Goal: Find specific page/section: Find specific page/section

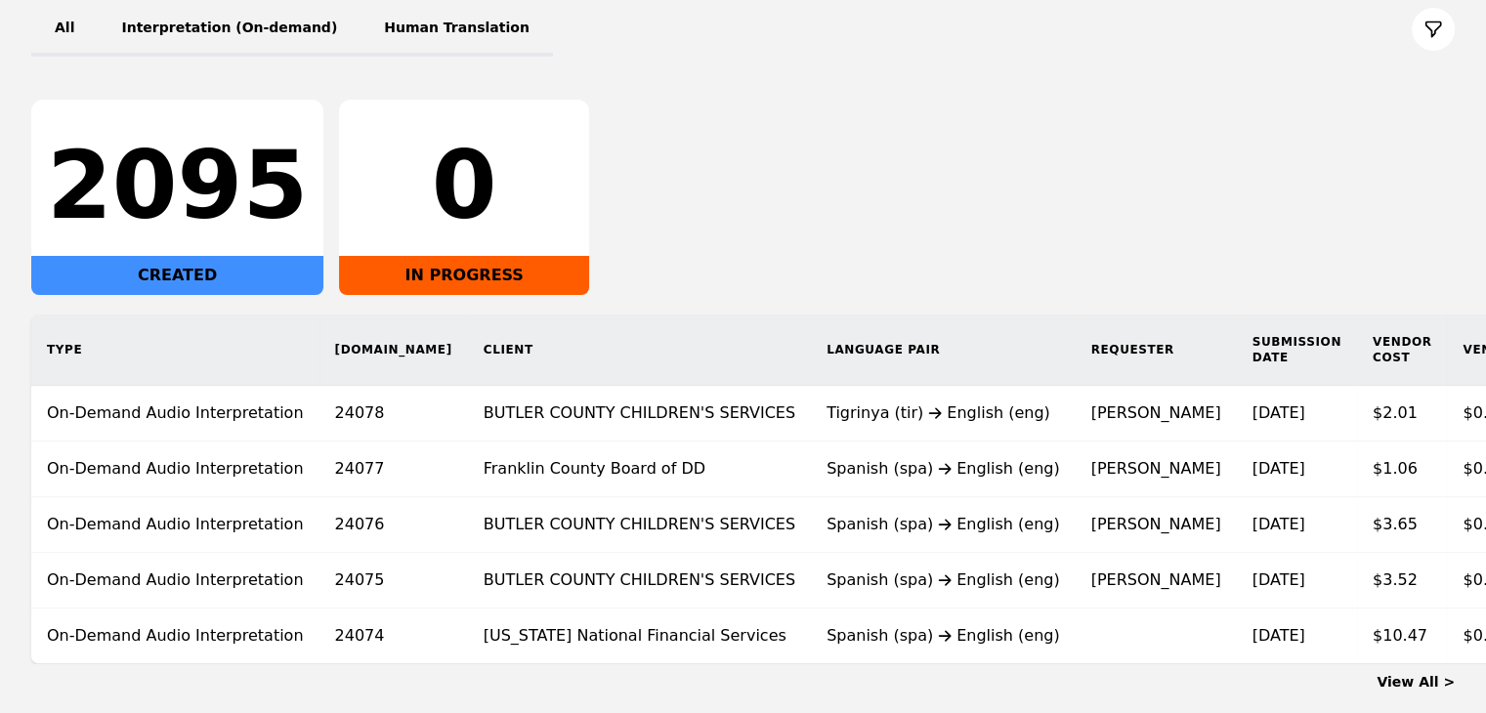
scroll to position [293, 0]
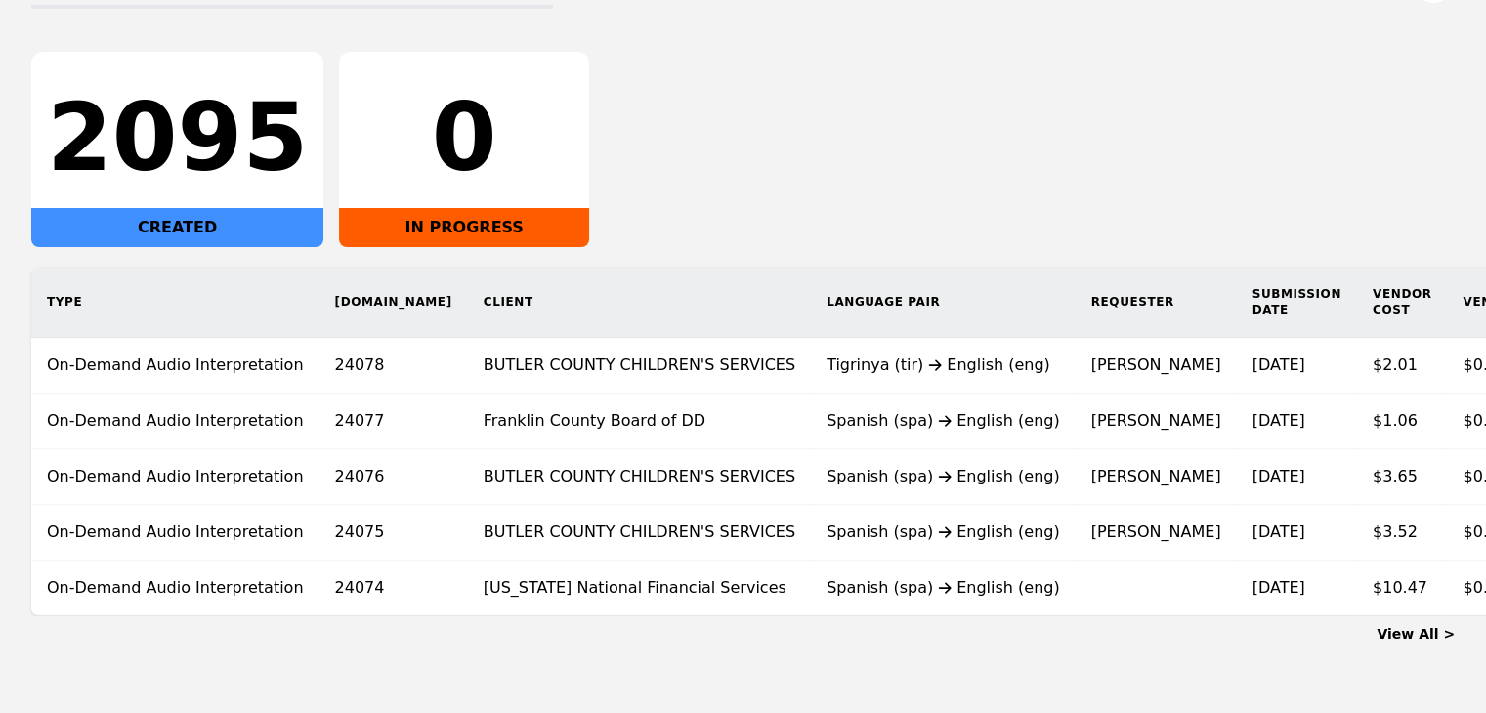
click at [1419, 642] on link "View All >" at bounding box center [1416, 634] width 78 height 16
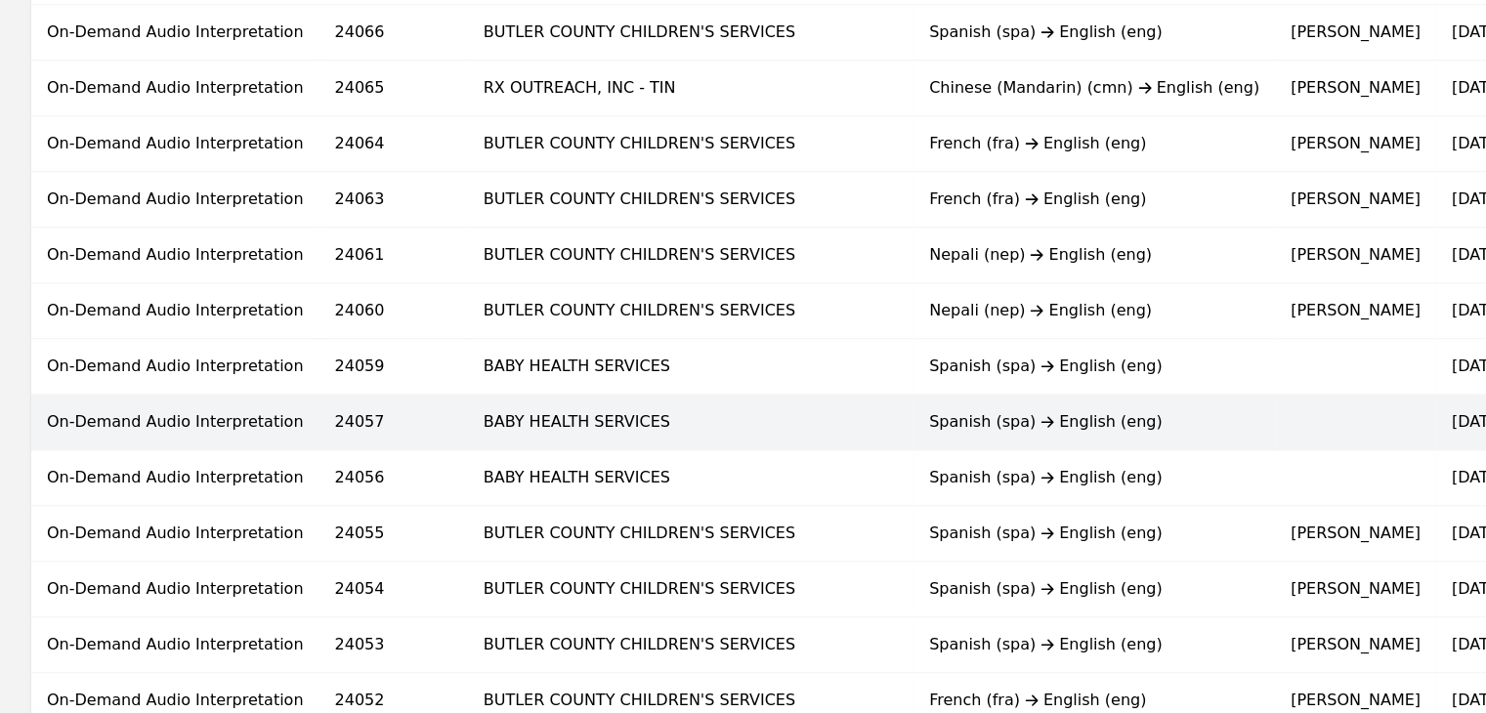
scroll to position [1172, 0]
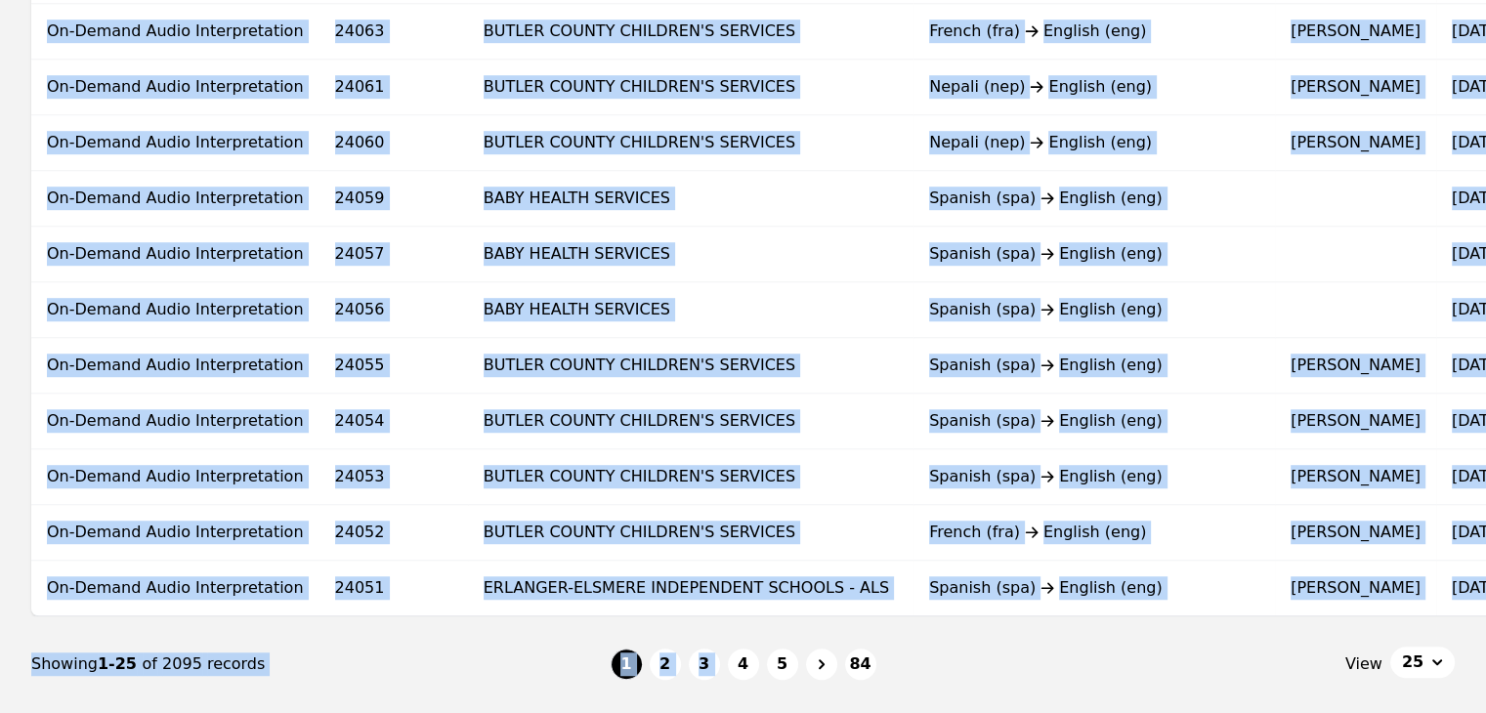
drag, startPoint x: 723, startPoint y: 625, endPoint x: 860, endPoint y: 618, distance: 136.9
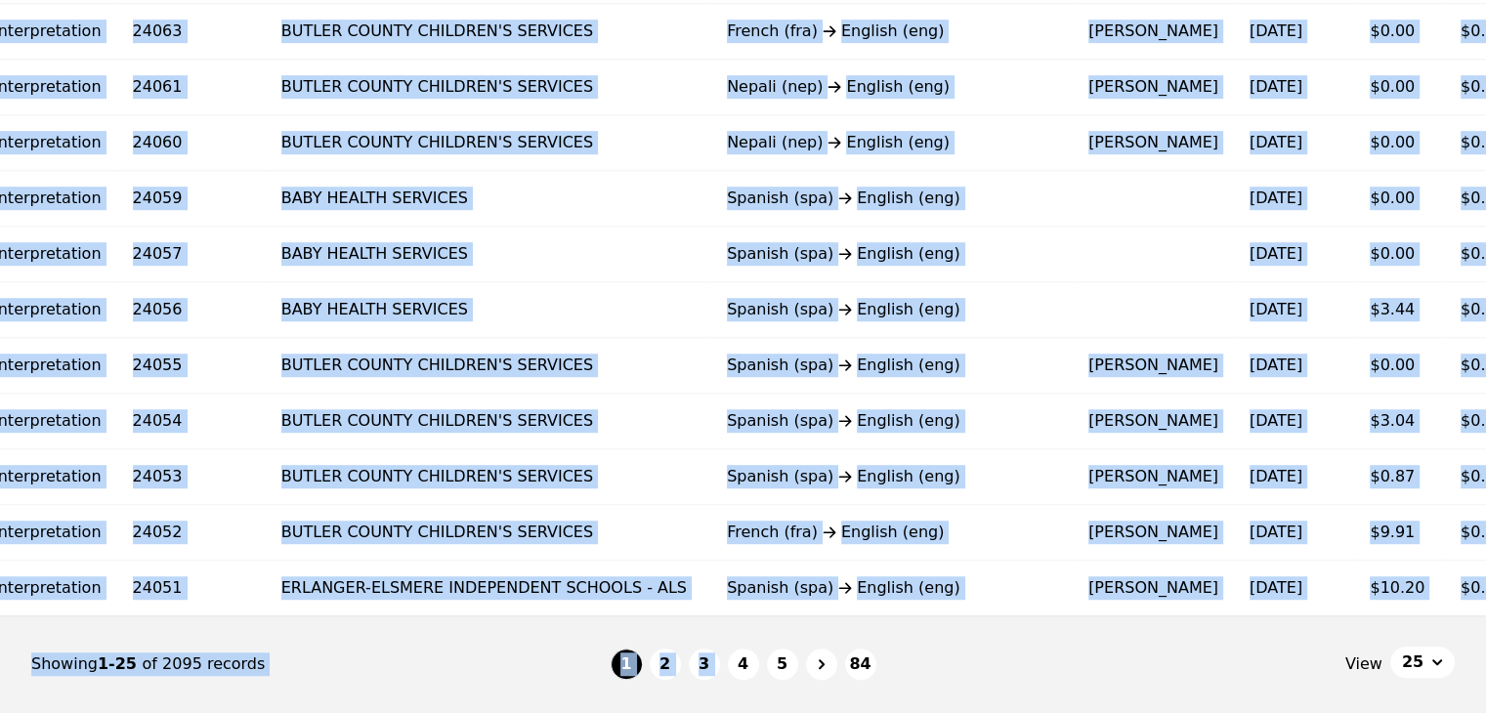
scroll to position [0, 0]
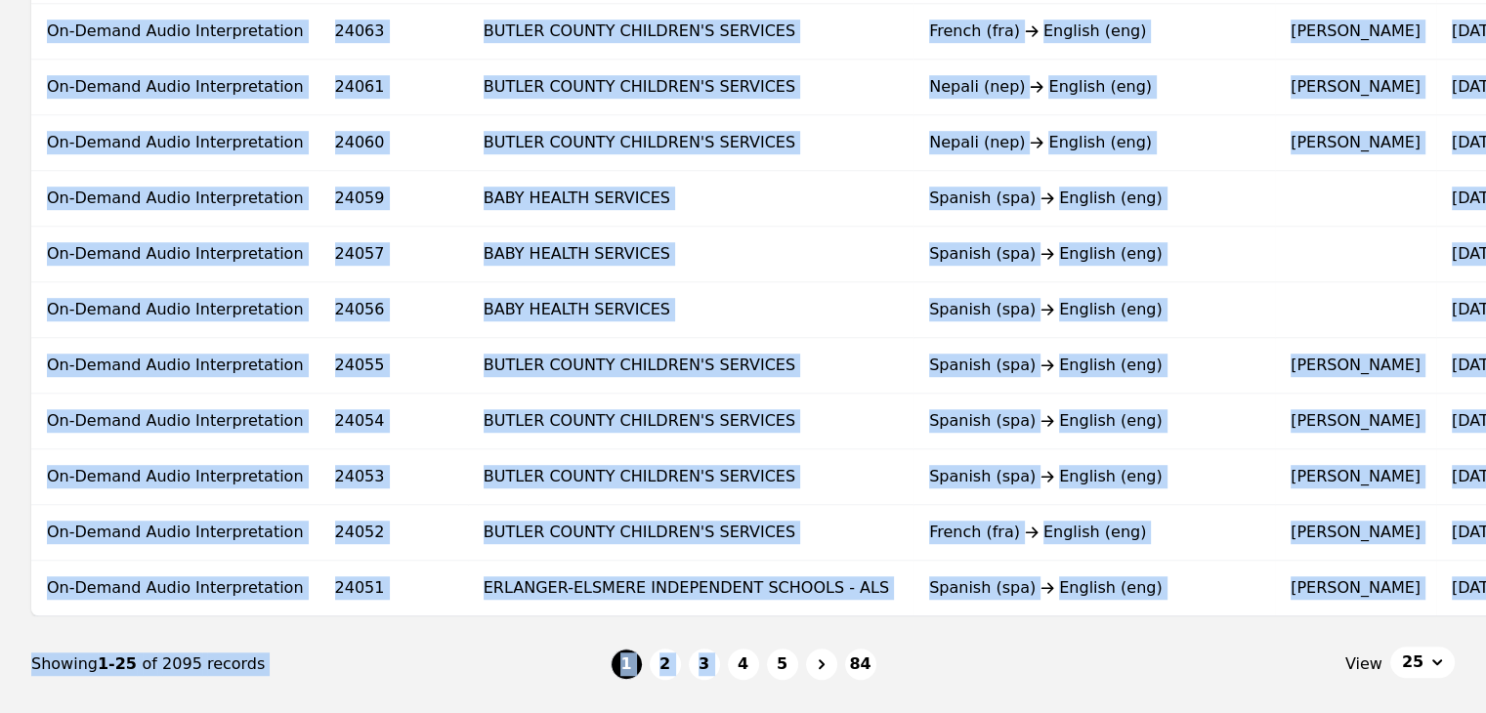
click at [508, 653] on nav "Showing 1-25 of 2095 records 1 2 3 4 5 84 View 25" at bounding box center [742, 664] width 1423 height 96
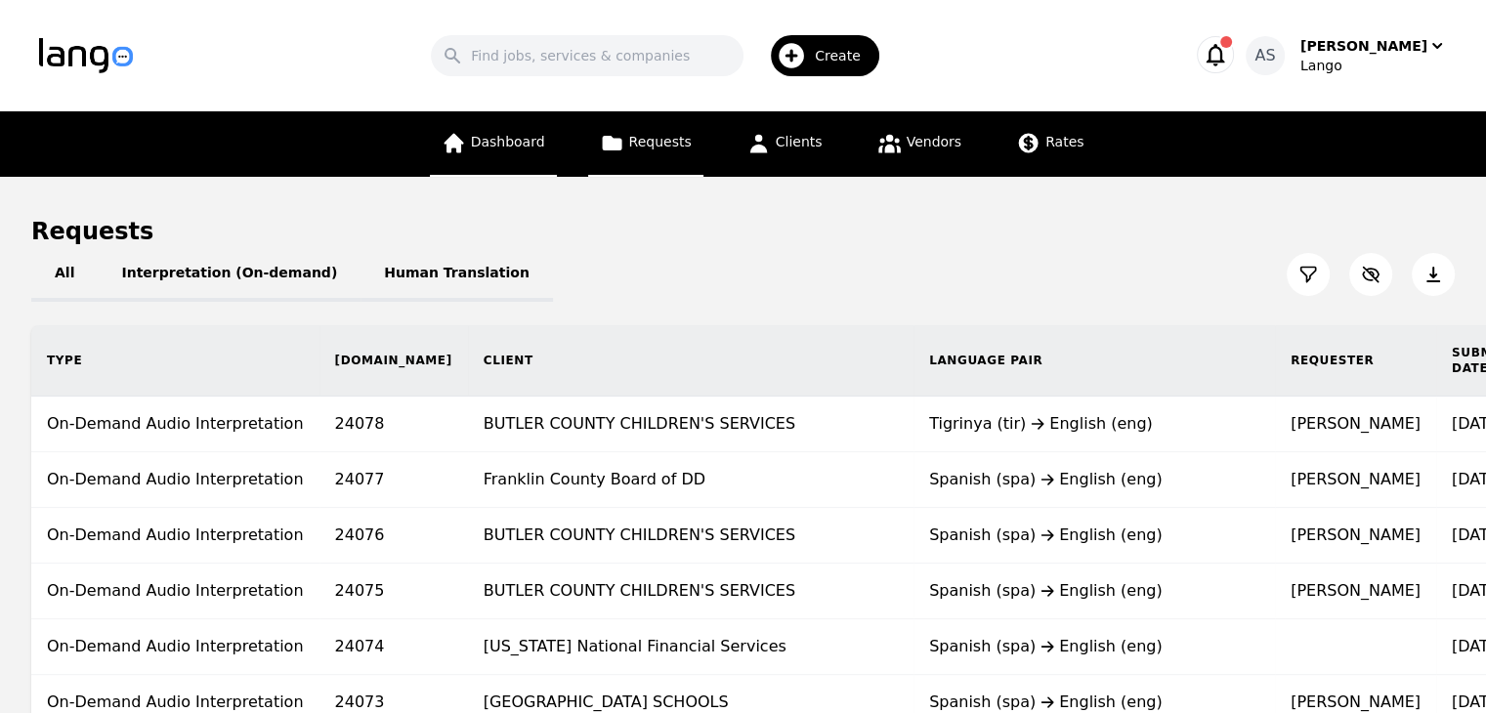
click at [496, 146] on span "Dashboard" at bounding box center [508, 142] width 74 height 16
